Goal: Information Seeking & Learning: Learn about a topic

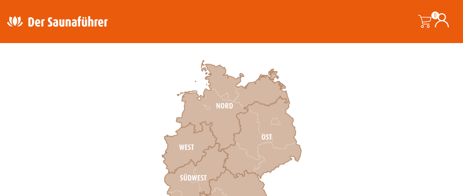
scroll to position [308, 0]
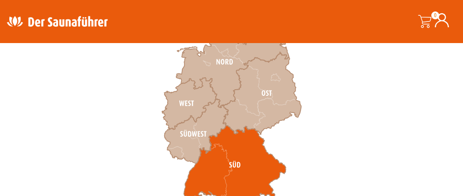
click at [239, 164] on icon at bounding box center [235, 165] width 102 height 80
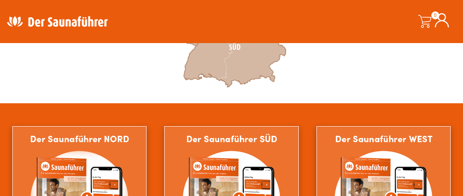
scroll to position [440, 0]
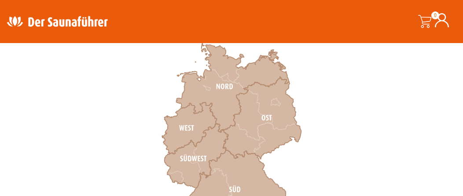
scroll to position [308, 0]
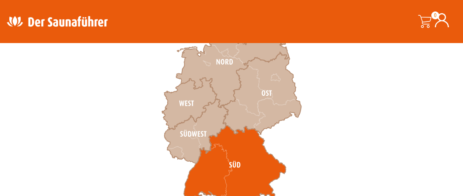
click at [241, 164] on icon at bounding box center [235, 165] width 102 height 80
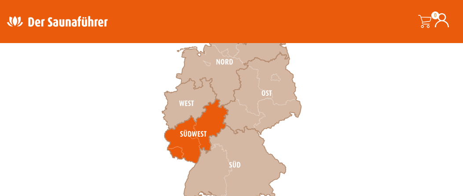
click at [190, 141] on icon at bounding box center [197, 131] width 64 height 64
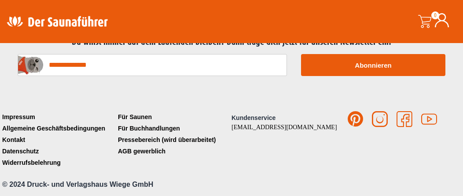
scroll to position [1867, 0]
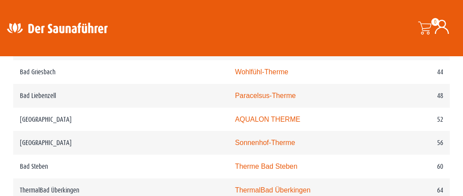
scroll to position [616, 0]
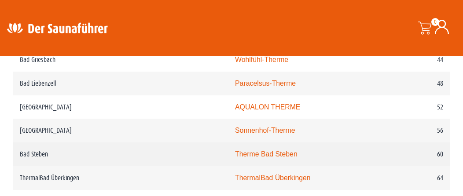
click at [235, 156] on link "Therme Bad Steben" at bounding box center [266, 153] width 62 height 7
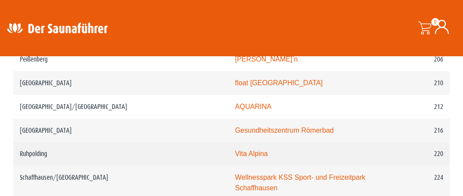
scroll to position [1496, 0]
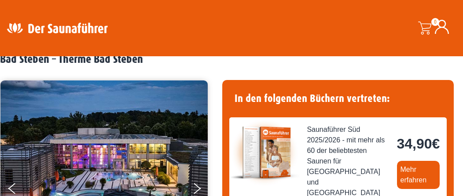
scroll to position [88, 0]
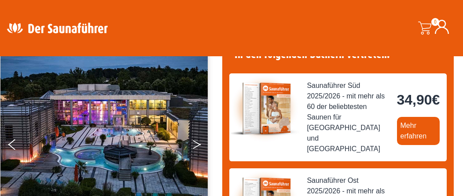
click at [198, 146] on icon "Next" at bounding box center [197, 146] width 8 height 5
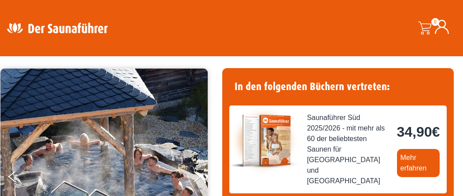
scroll to position [0, 0]
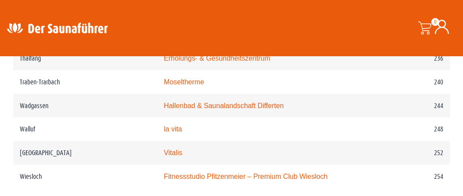
scroll to position [1936, 0]
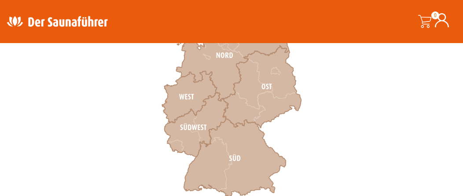
scroll to position [327, 0]
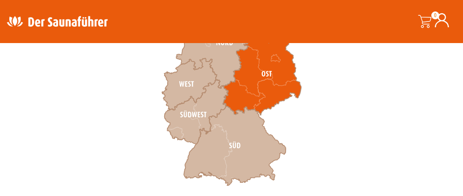
click at [269, 89] on icon at bounding box center [262, 74] width 78 height 82
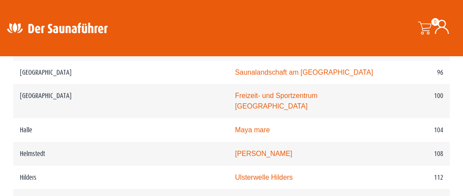
scroll to position [968, 0]
